Goal: Navigation & Orientation: Find specific page/section

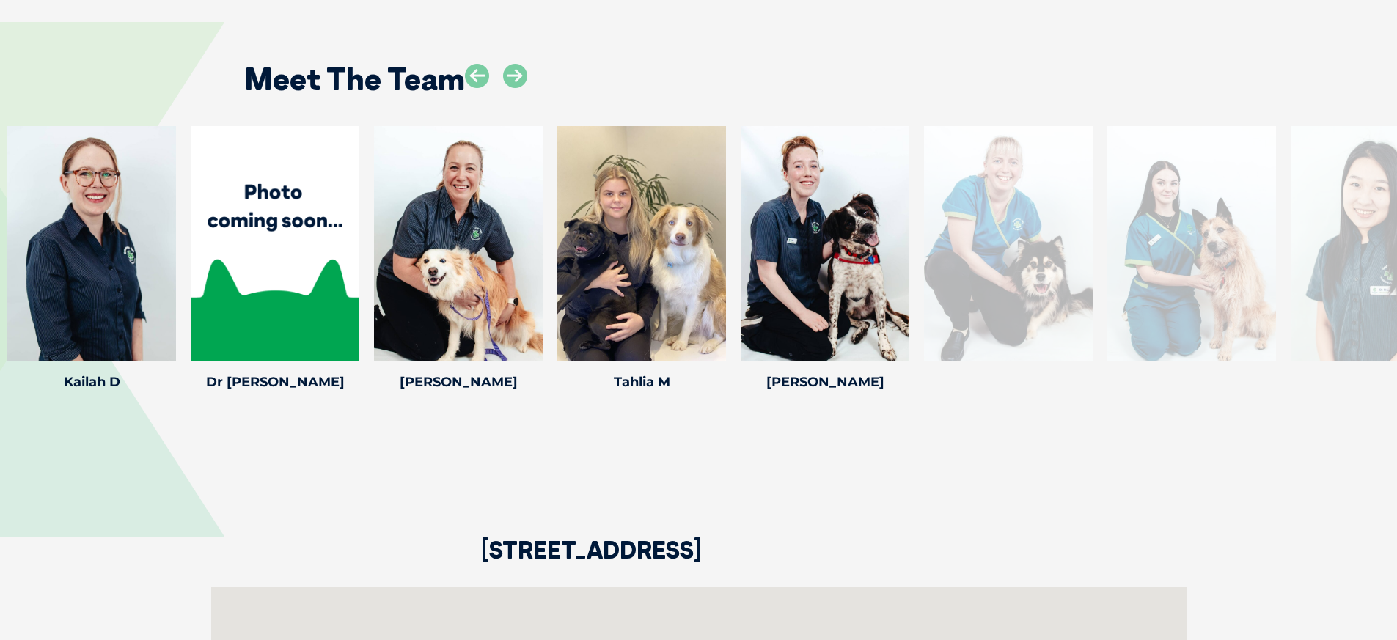
scroll to position [2053, 0]
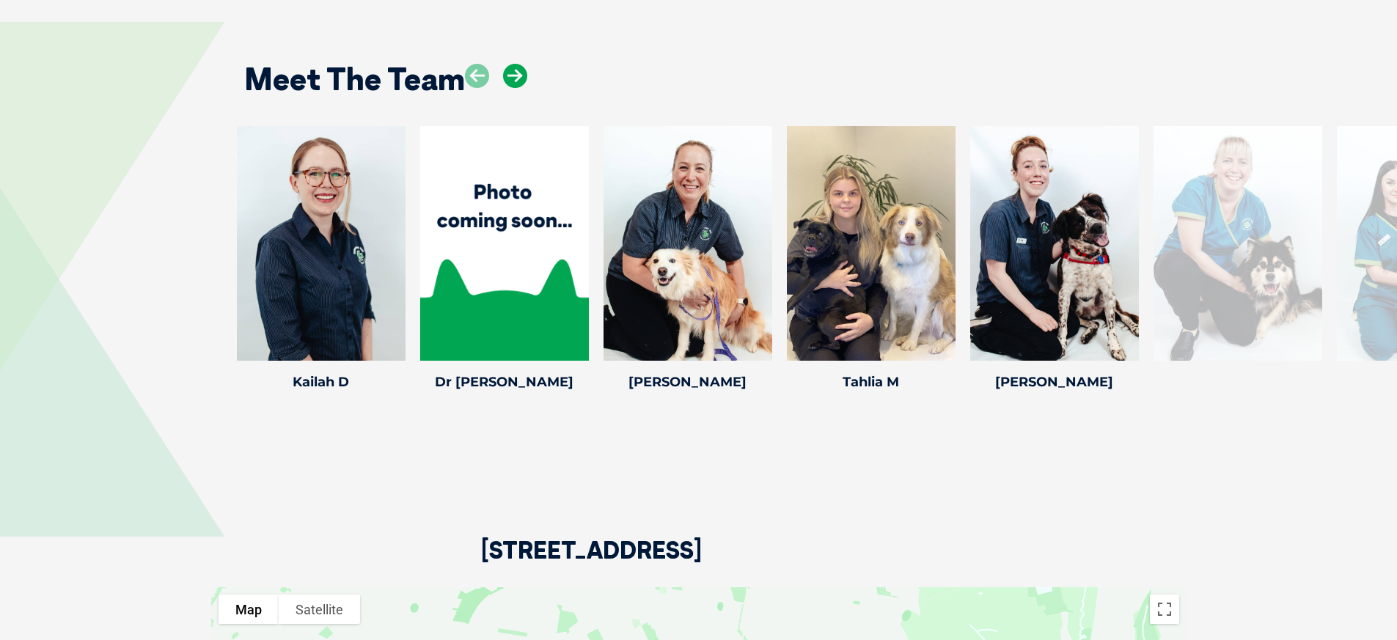
click at [519, 64] on icon at bounding box center [515, 76] width 24 height 24
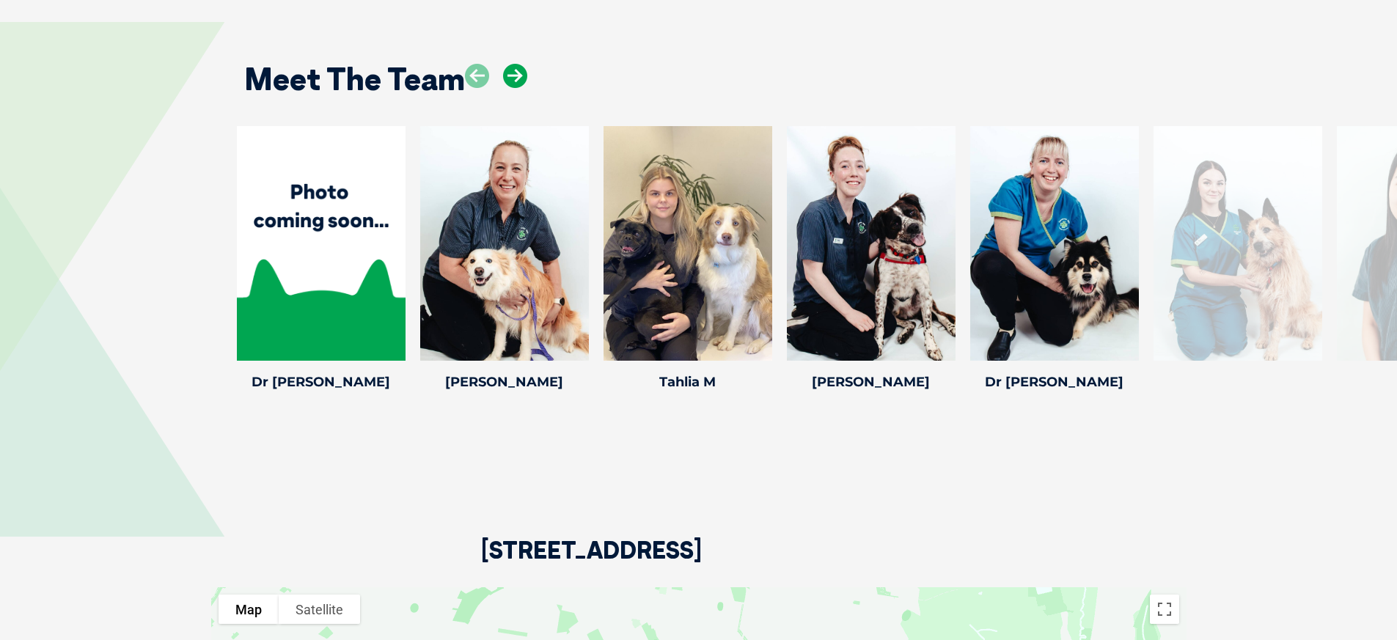
click at [519, 64] on icon at bounding box center [515, 76] width 24 height 24
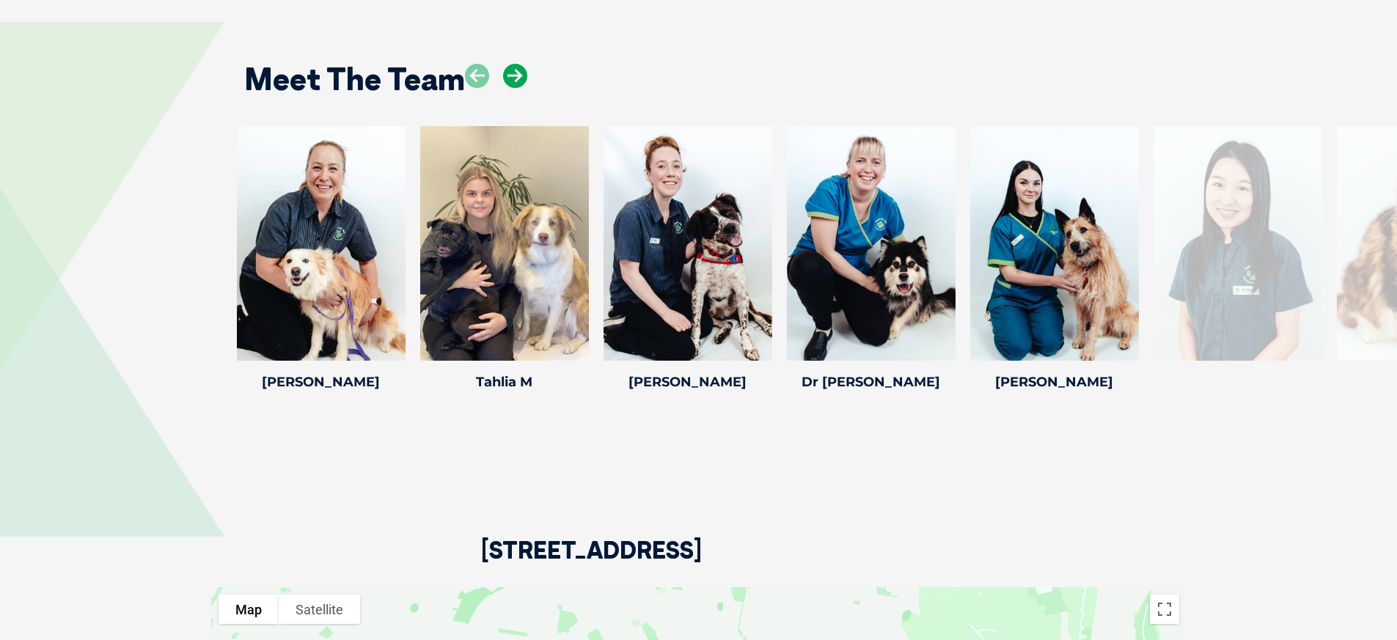
click at [518, 64] on icon at bounding box center [515, 76] width 24 height 24
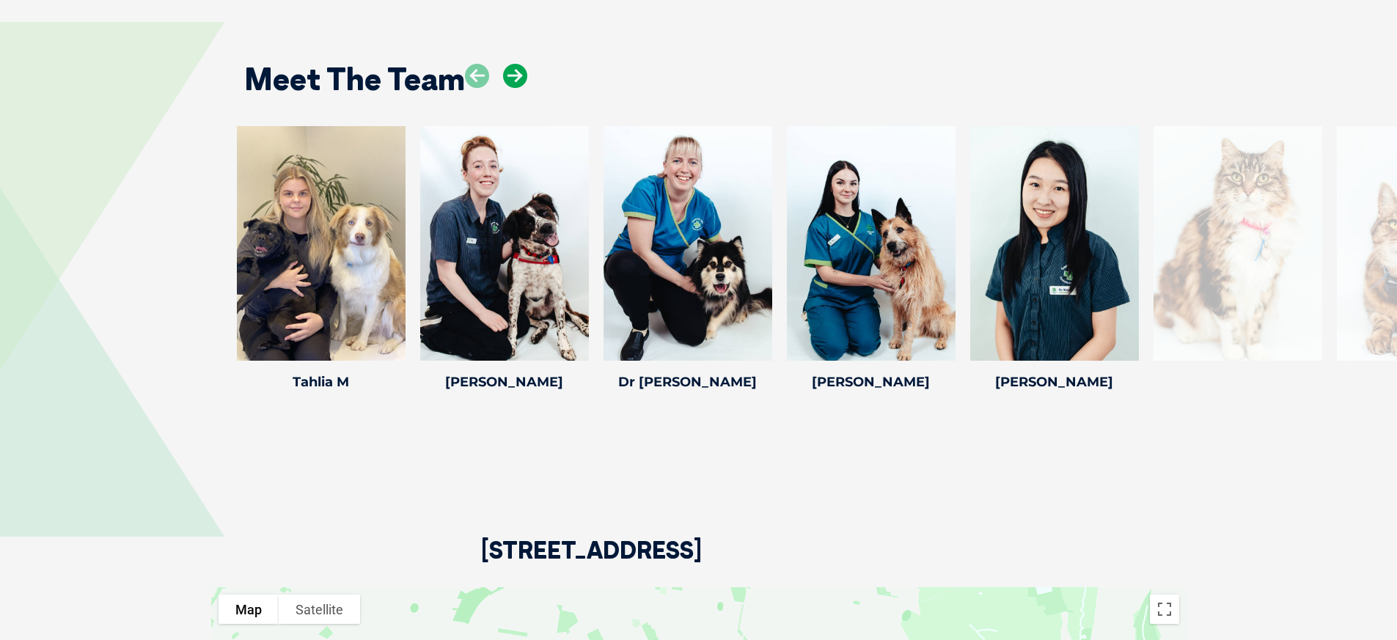
click at [518, 64] on icon at bounding box center [515, 76] width 24 height 24
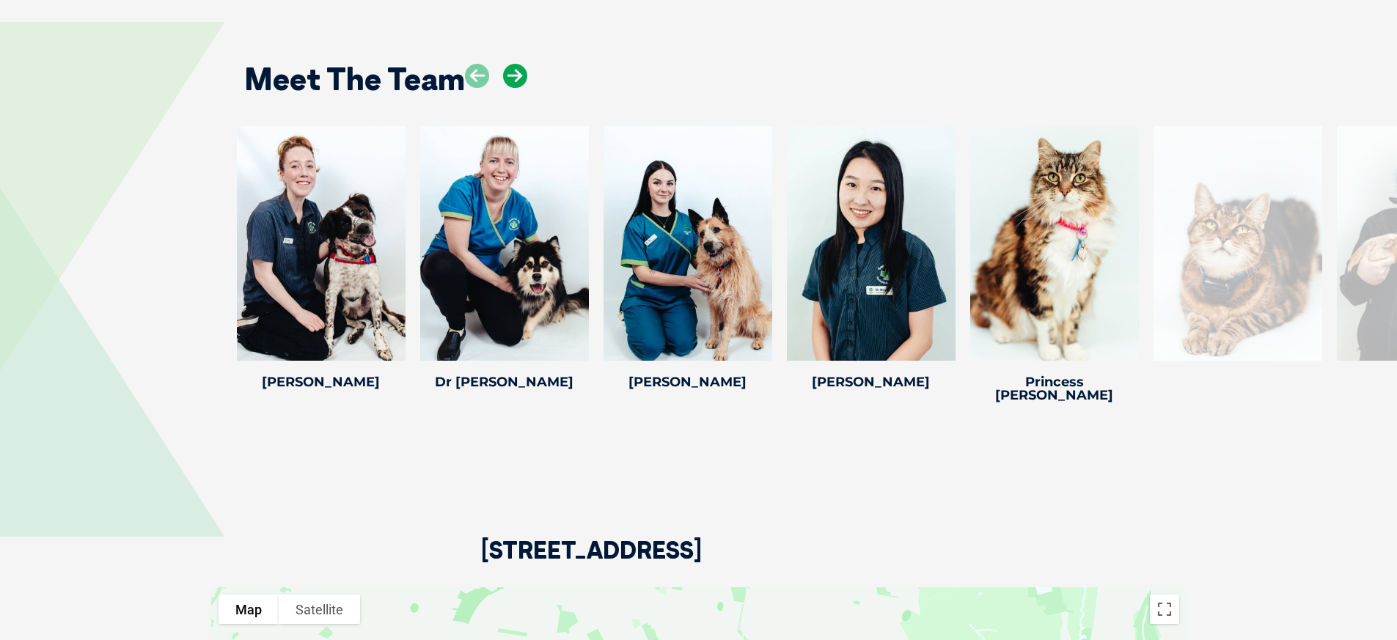
click at [518, 64] on icon at bounding box center [515, 76] width 24 height 24
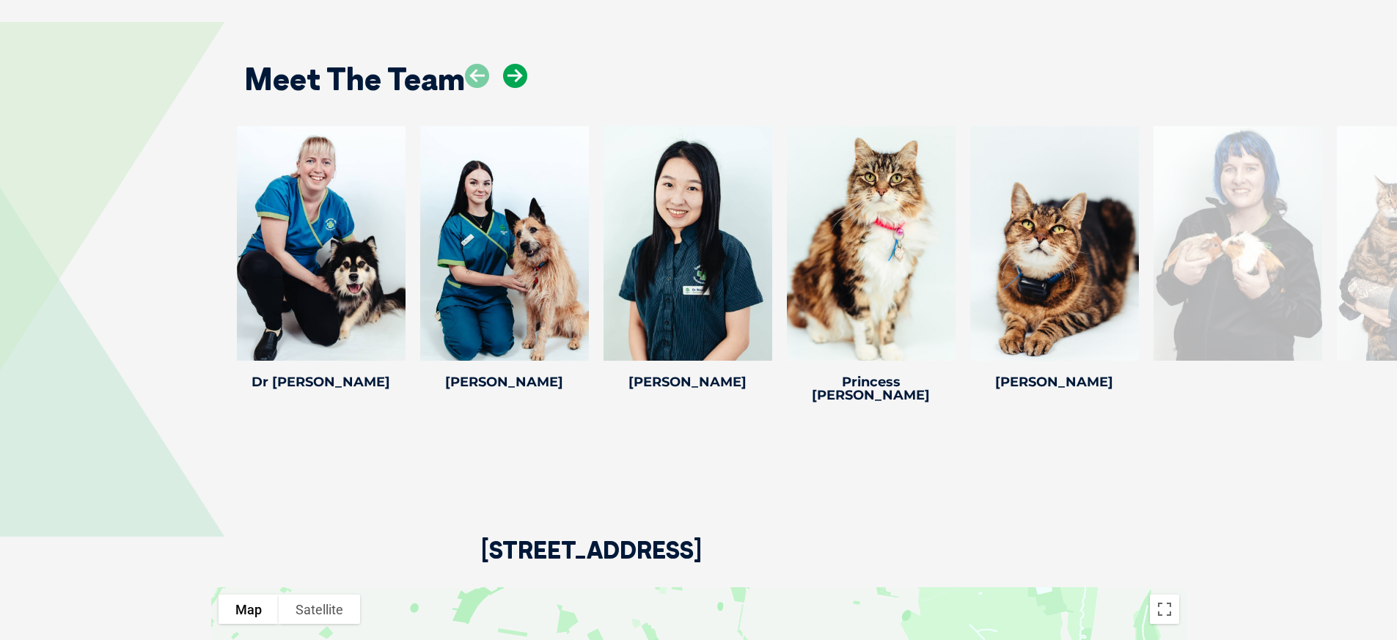
click at [518, 64] on icon at bounding box center [515, 76] width 24 height 24
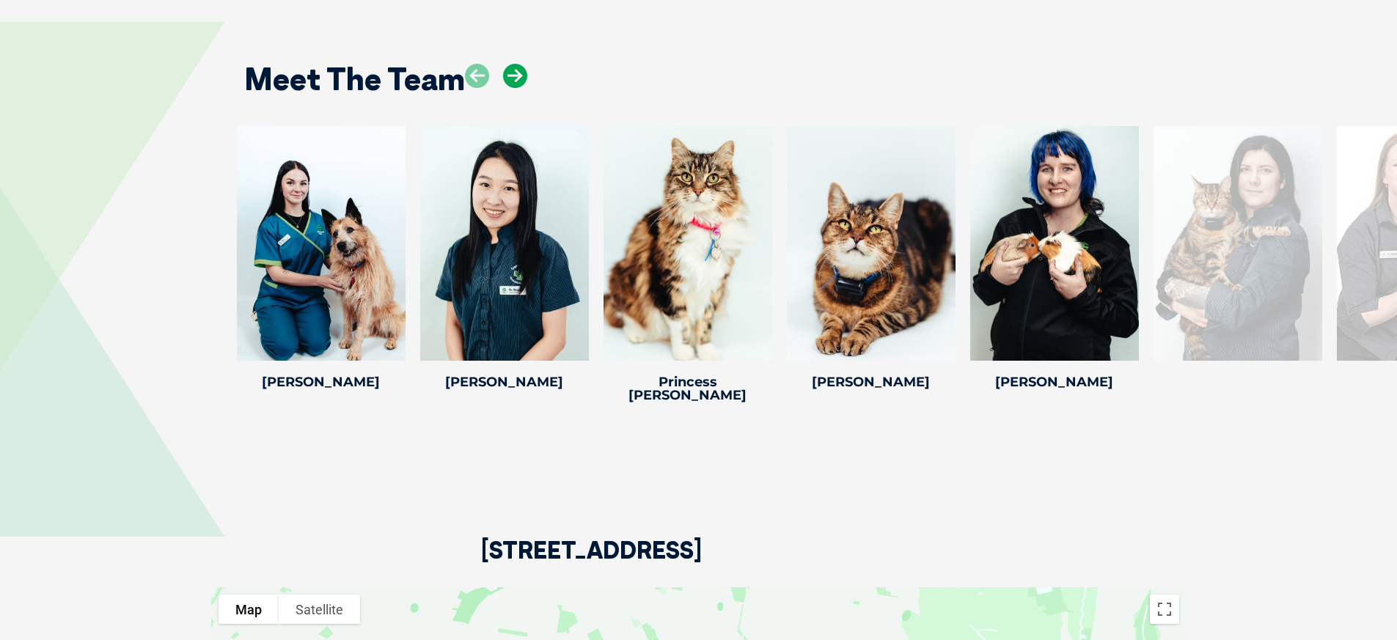
click at [518, 64] on icon at bounding box center [515, 76] width 24 height 24
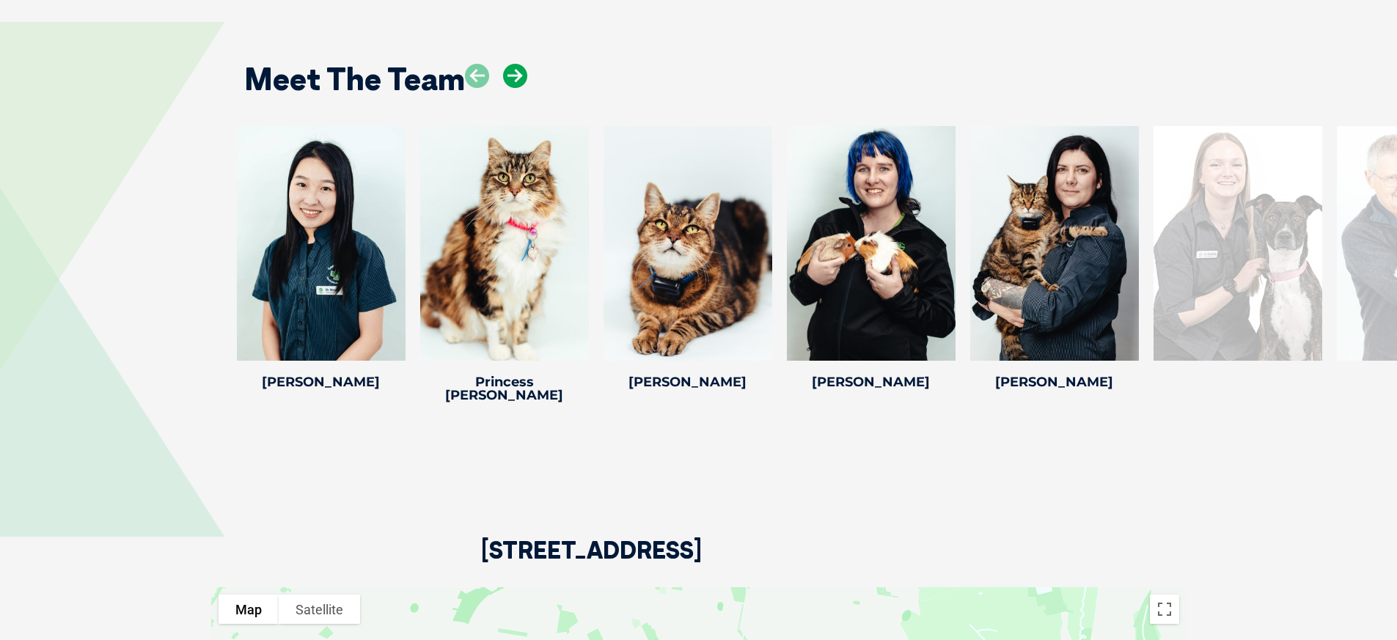
click at [518, 64] on icon at bounding box center [515, 76] width 24 height 24
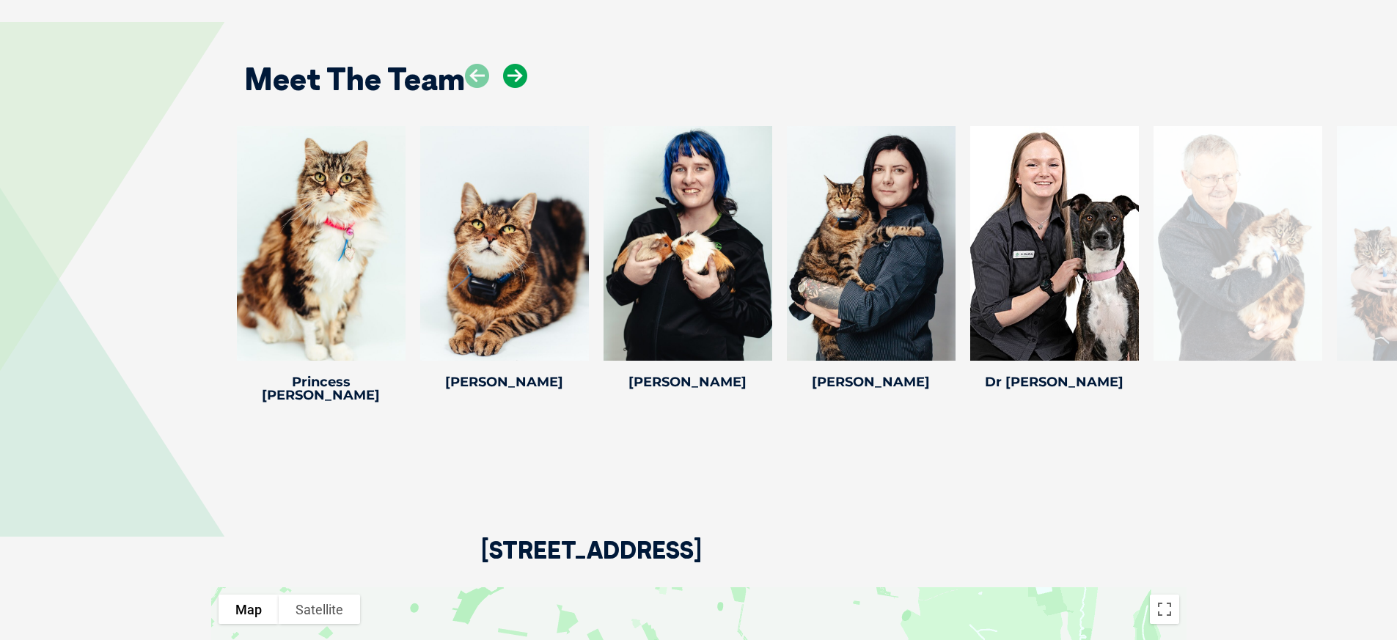
click at [518, 64] on icon at bounding box center [515, 76] width 24 height 24
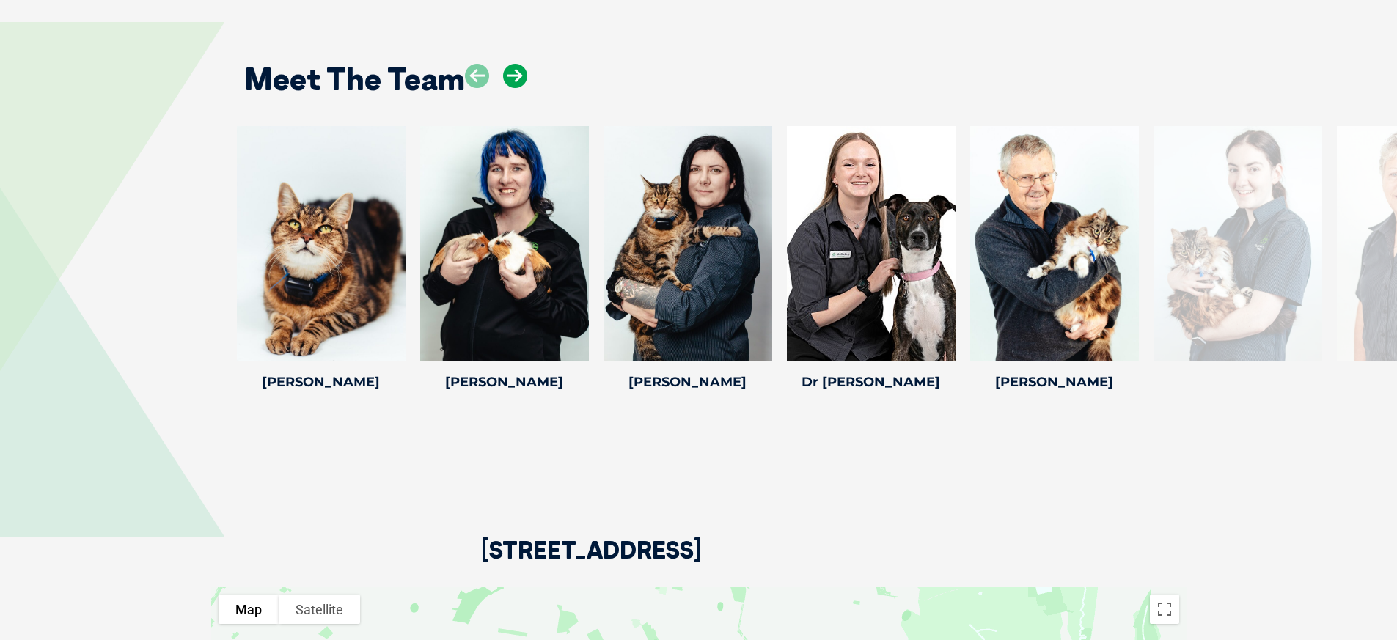
click at [518, 64] on icon at bounding box center [515, 76] width 24 height 24
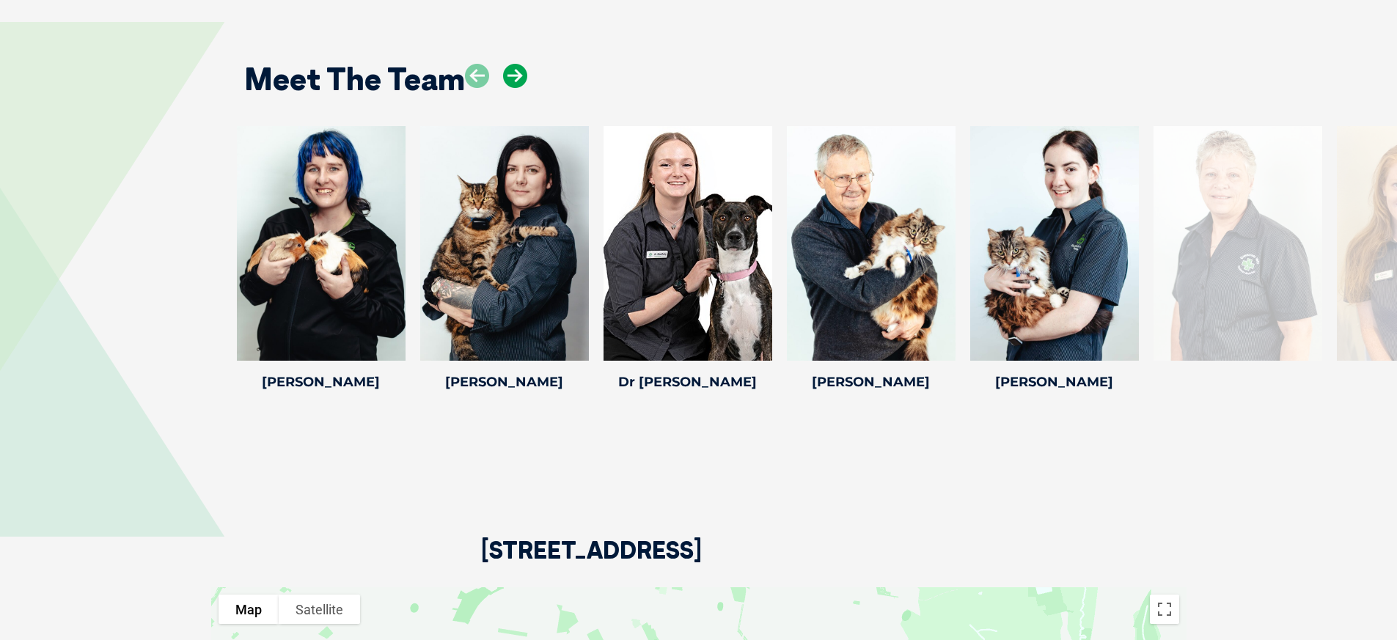
click at [518, 64] on icon at bounding box center [515, 76] width 24 height 24
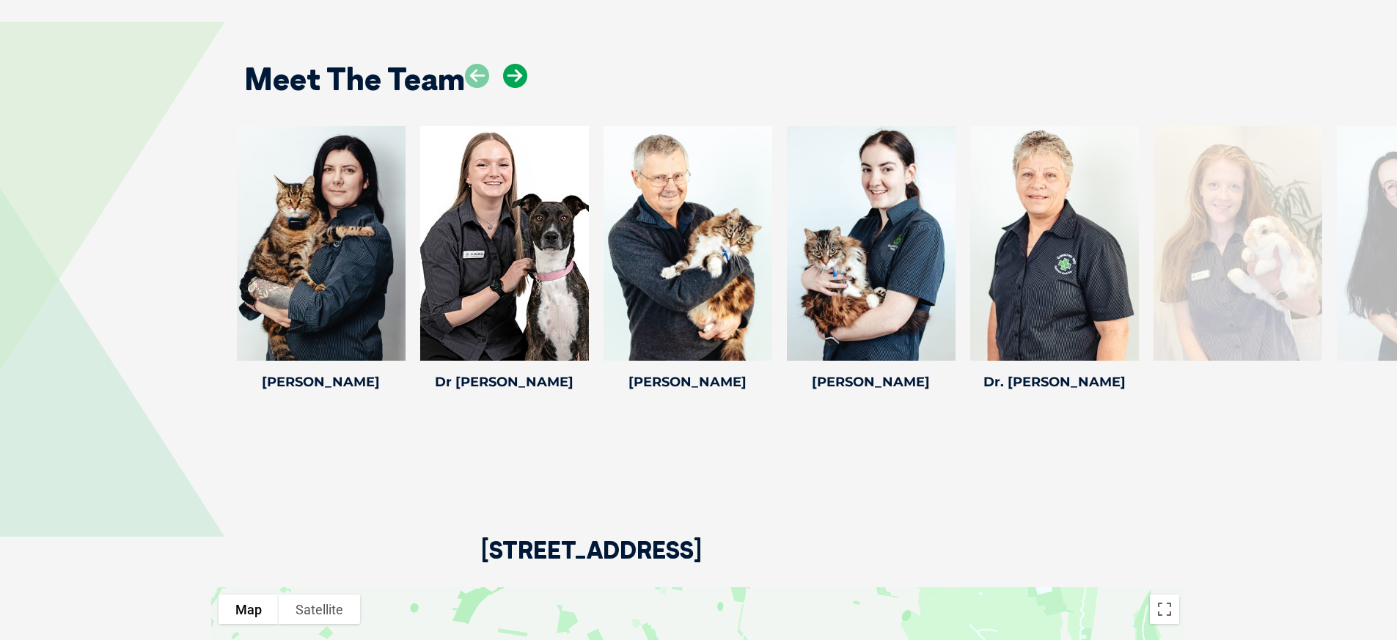
click at [517, 64] on icon at bounding box center [515, 76] width 24 height 24
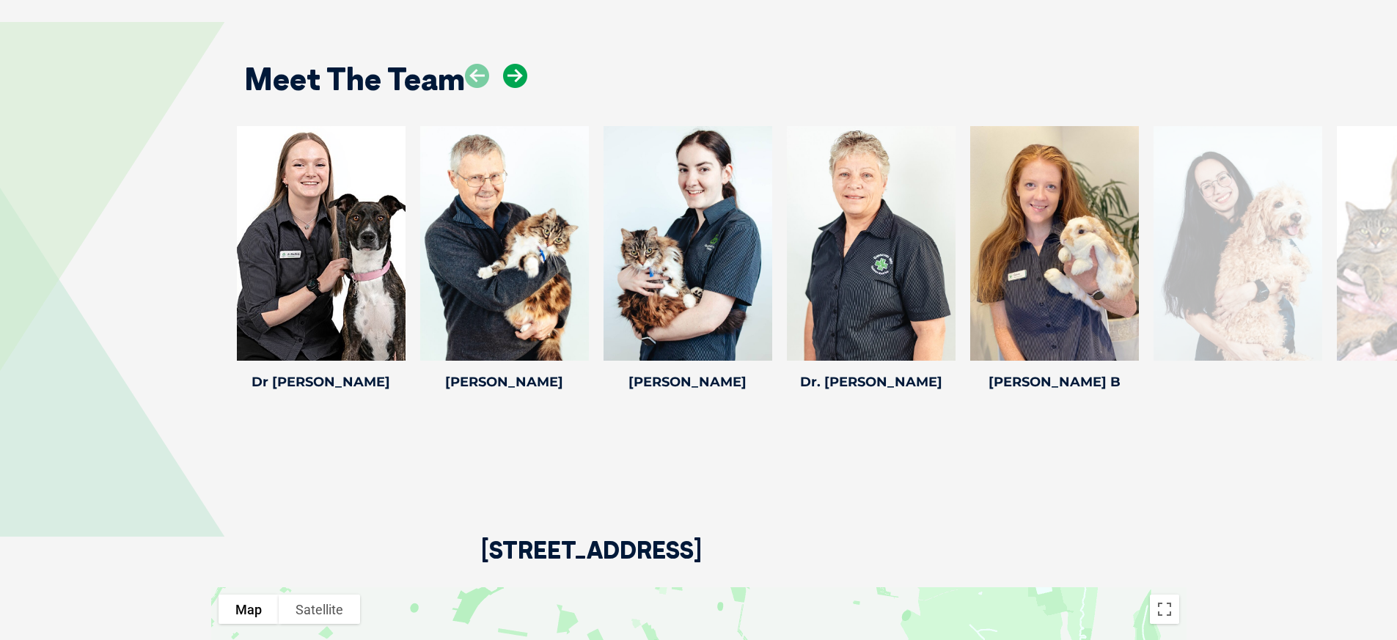
click at [517, 64] on icon at bounding box center [515, 76] width 24 height 24
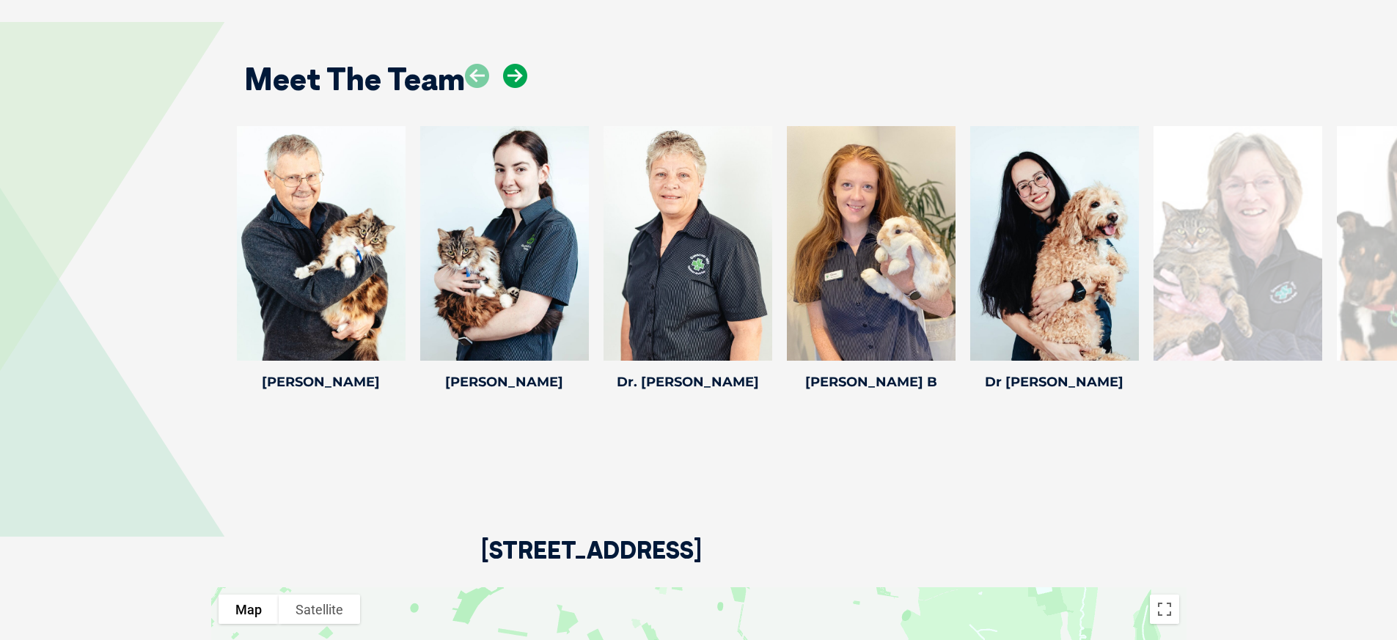
click at [517, 64] on icon at bounding box center [515, 76] width 24 height 24
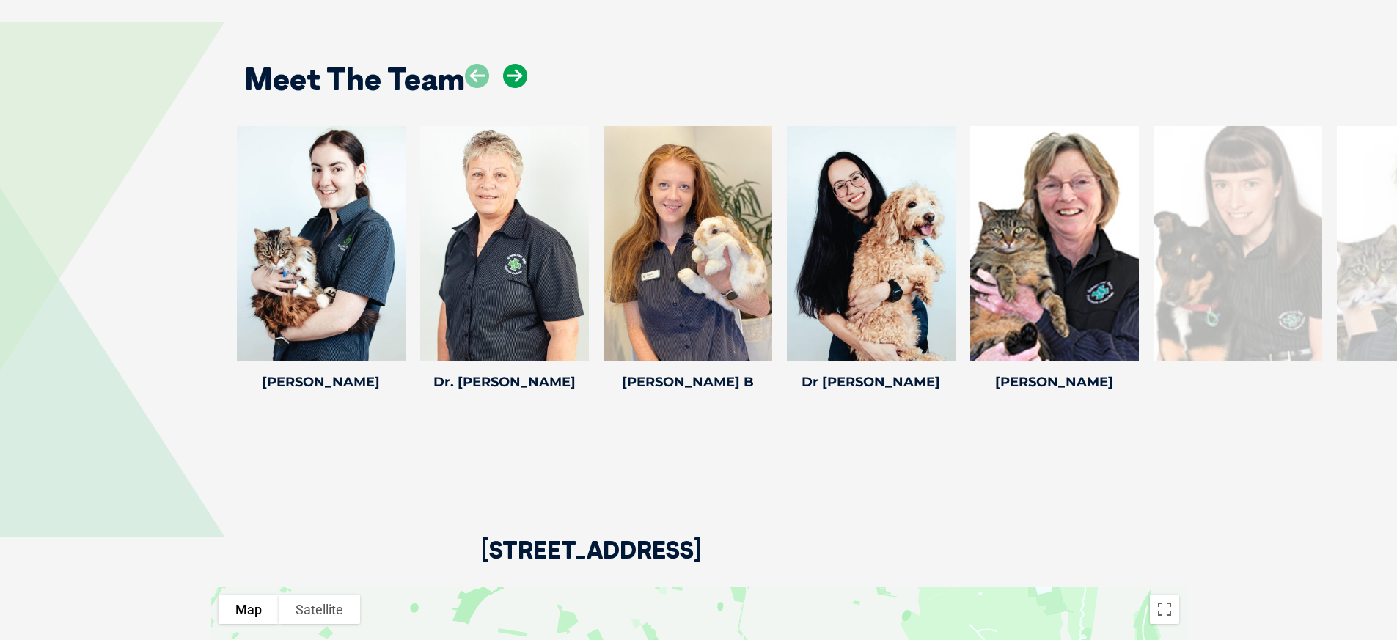
click at [517, 64] on icon at bounding box center [515, 76] width 24 height 24
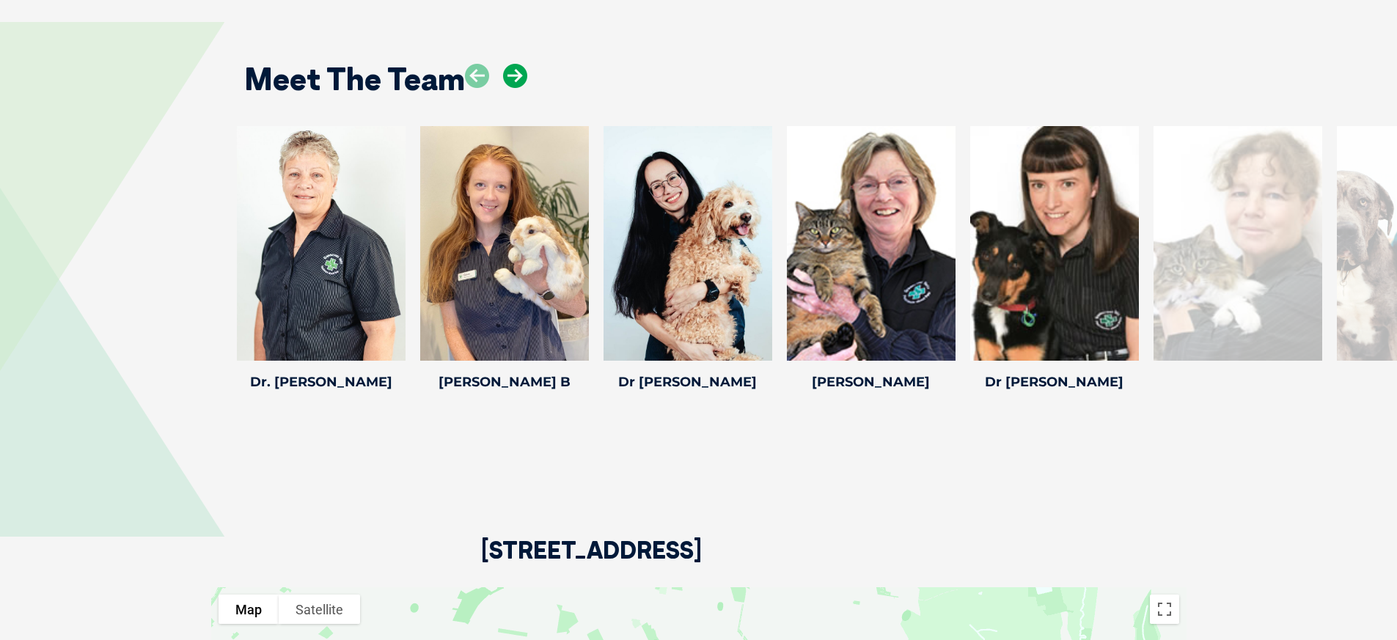
click at [517, 64] on icon at bounding box center [515, 76] width 24 height 24
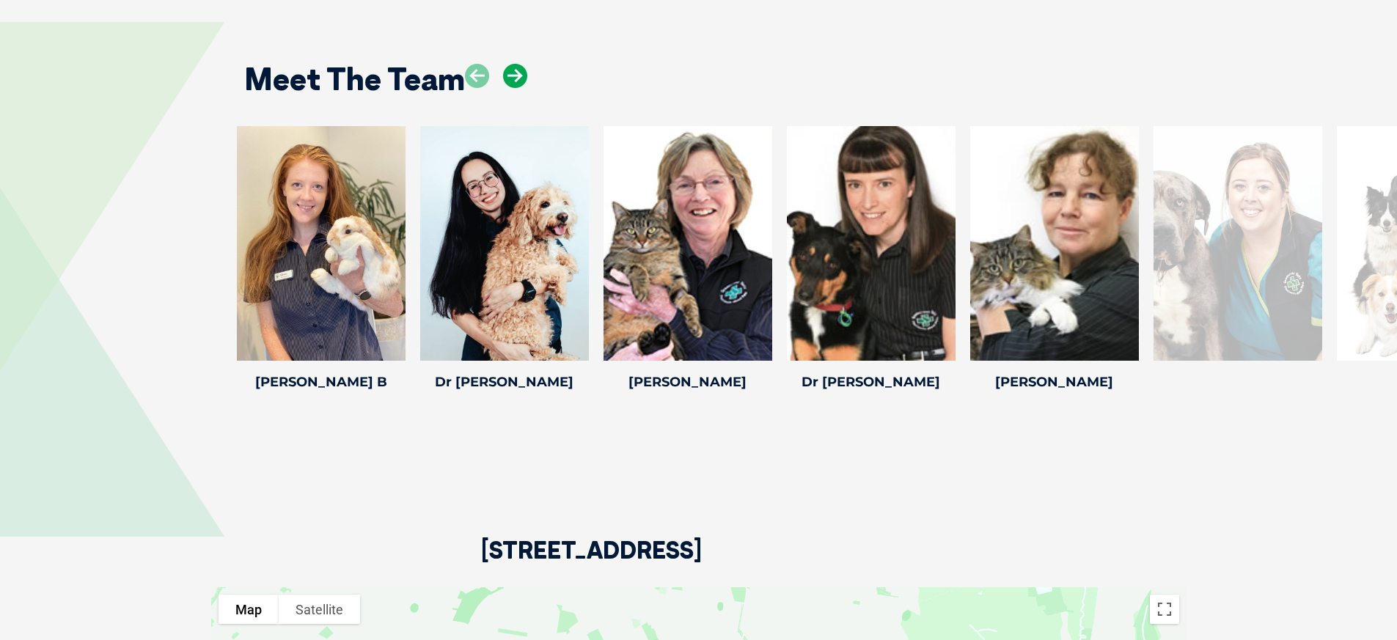
click at [516, 64] on icon at bounding box center [515, 76] width 24 height 24
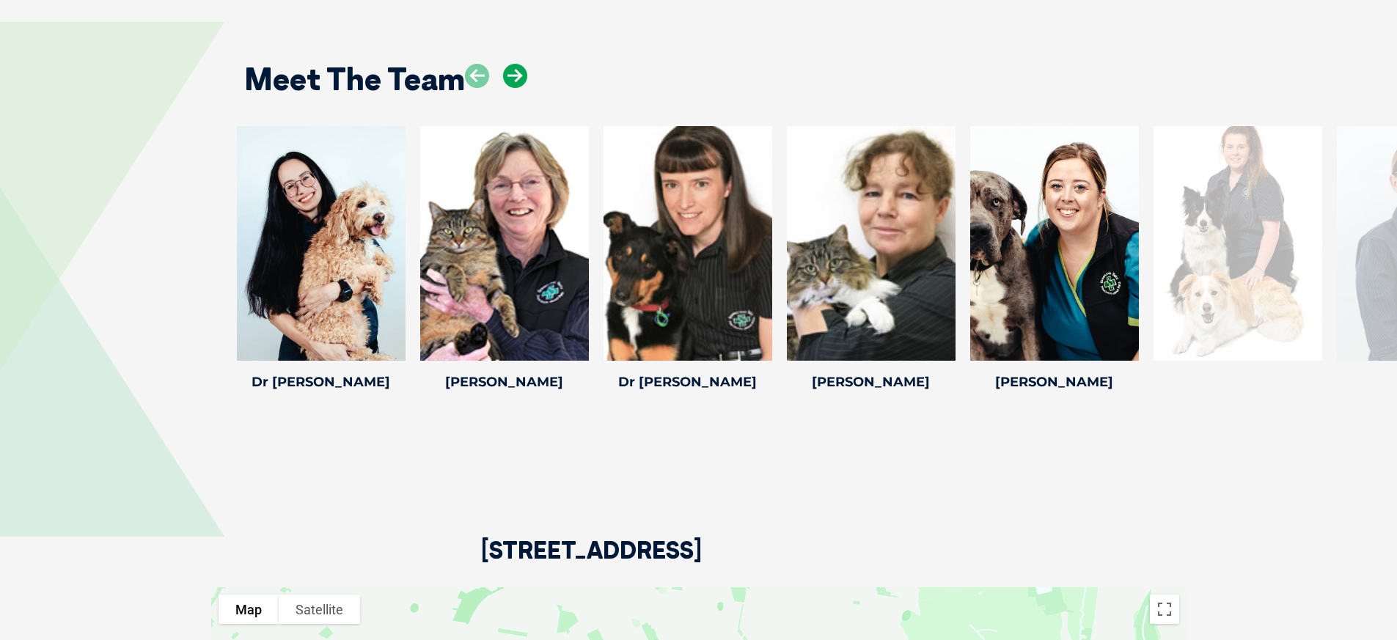
click at [516, 64] on icon at bounding box center [515, 76] width 24 height 24
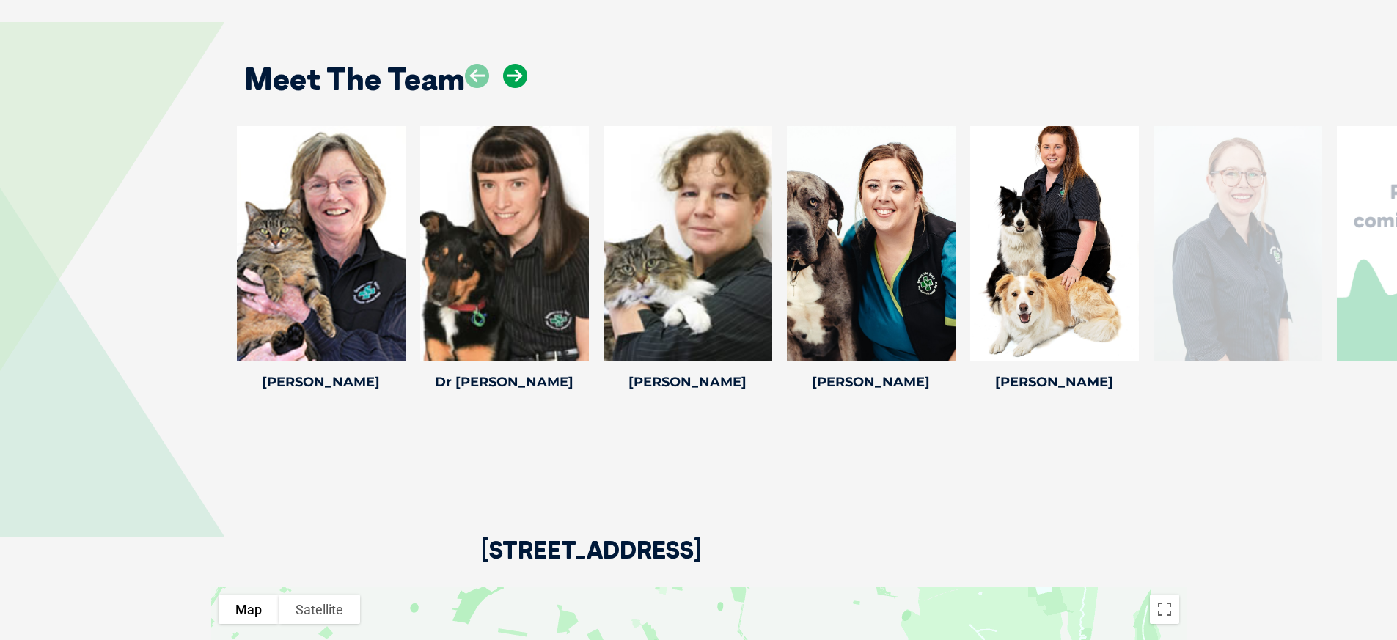
click at [516, 64] on icon at bounding box center [515, 76] width 24 height 24
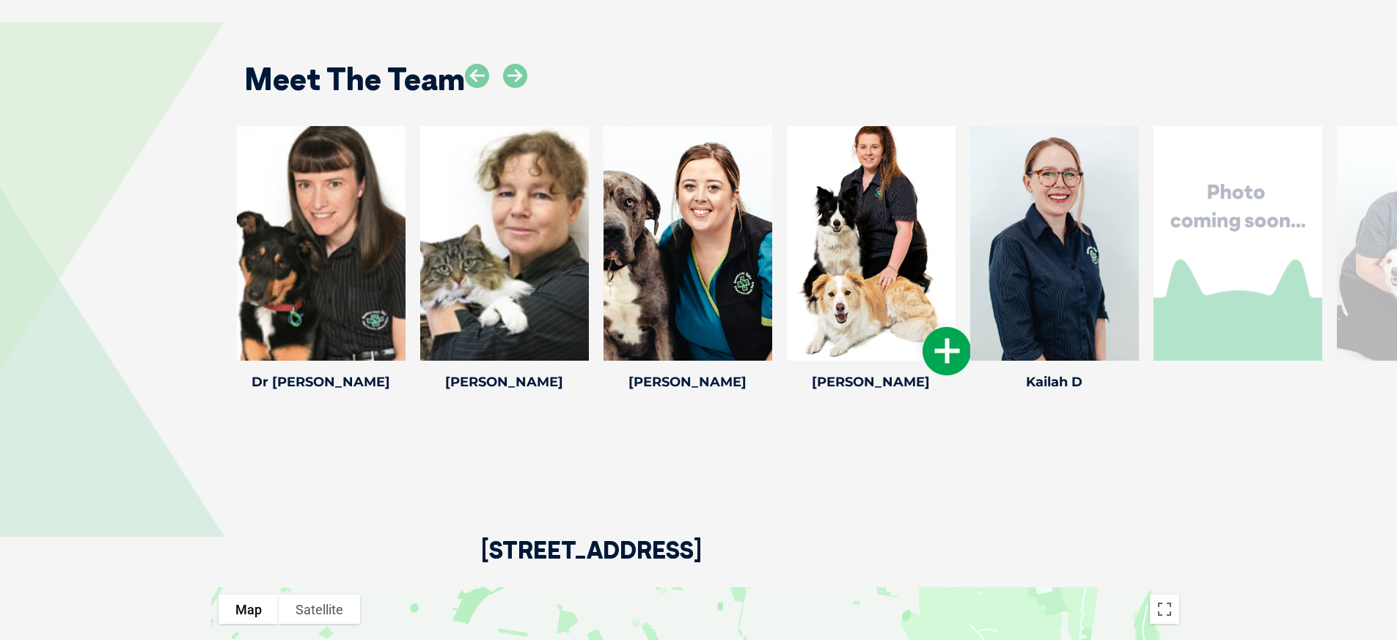
click at [943, 327] on icon at bounding box center [946, 351] width 48 height 48
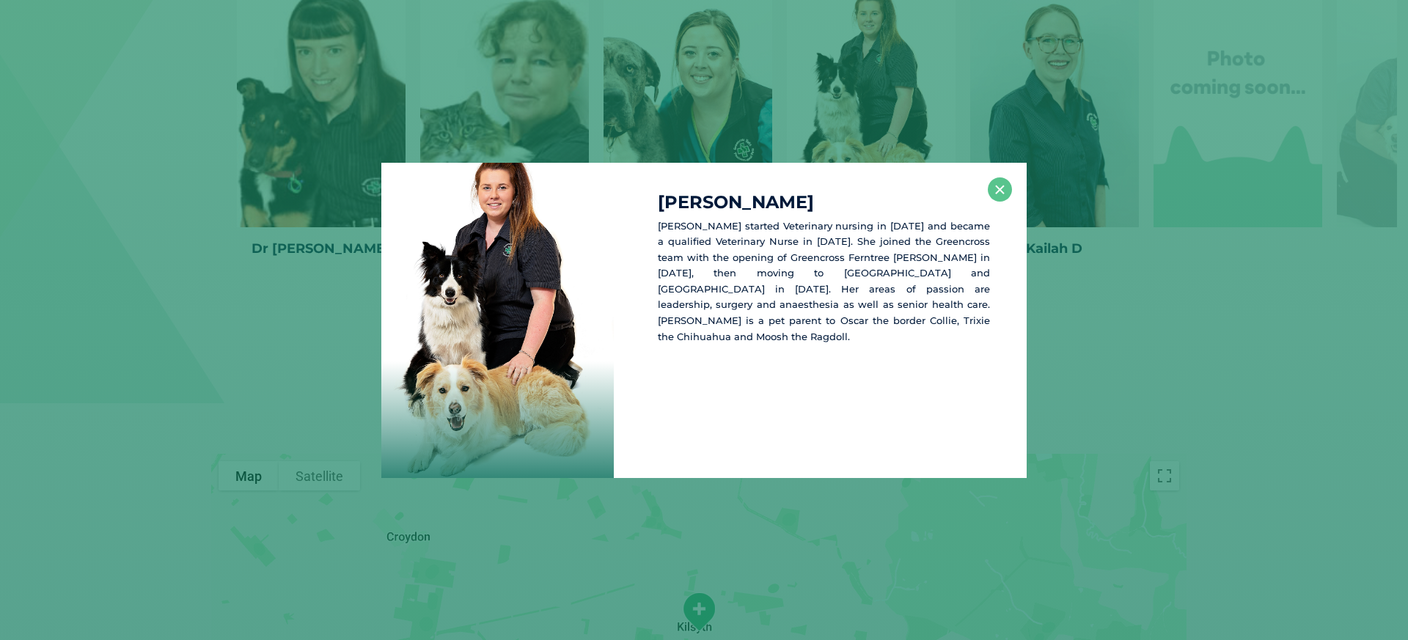
scroll to position [2189, 0]
